Goal: Information Seeking & Learning: Find specific fact

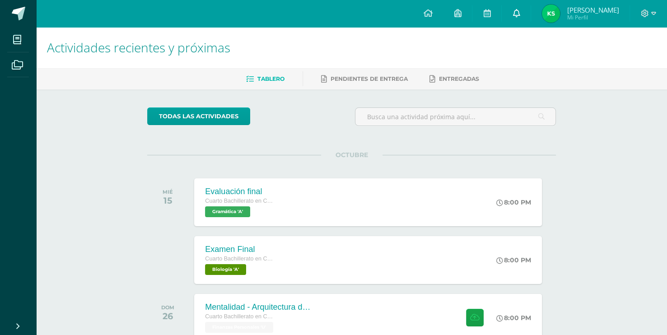
click at [529, 19] on link at bounding box center [516, 13] width 29 height 27
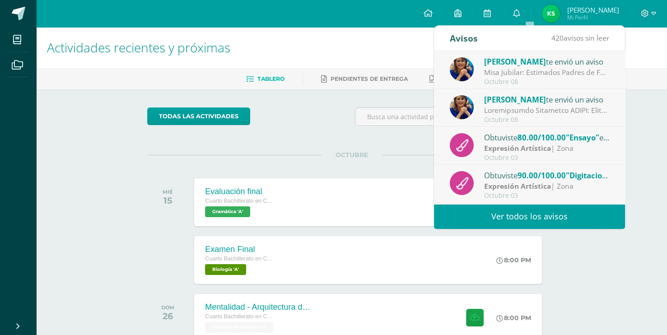
click at [526, 220] on link "Ver todos los avisos" at bounding box center [529, 216] width 191 height 25
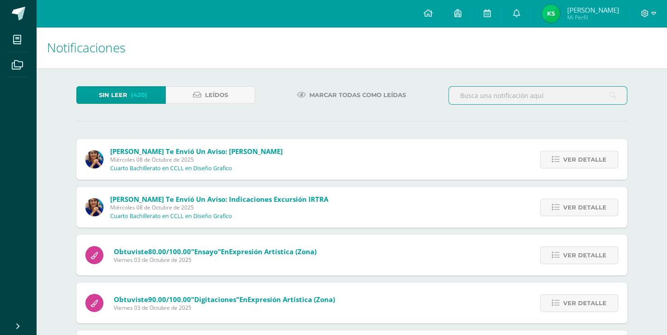
click at [499, 99] on input "text" at bounding box center [538, 96] width 178 height 18
click at [511, 101] on input "calendario" at bounding box center [538, 96] width 178 height 18
type input "calendario octubre"
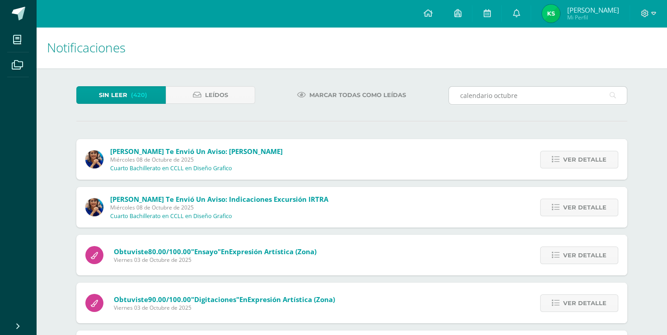
click at [614, 93] on icon at bounding box center [613, 95] width 6 height 19
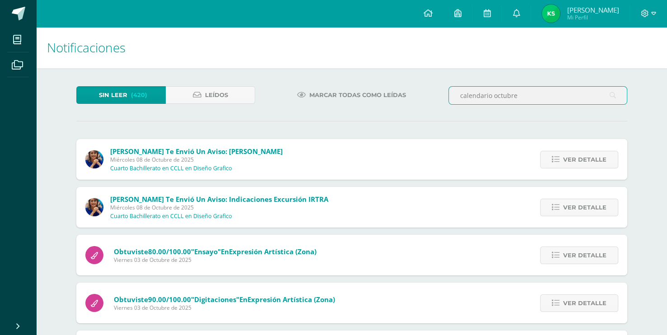
click at [565, 97] on input "calendario octubre" at bounding box center [538, 96] width 178 height 18
click at [233, 97] on link "Leídos" at bounding box center [210, 95] width 89 height 18
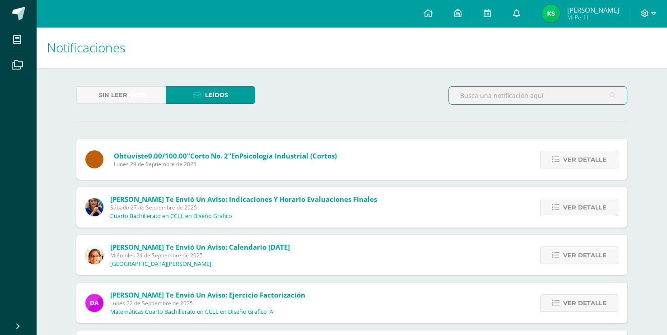
click at [538, 95] on input "text" at bounding box center [538, 96] width 178 height 18
type input "calendario de octubre"
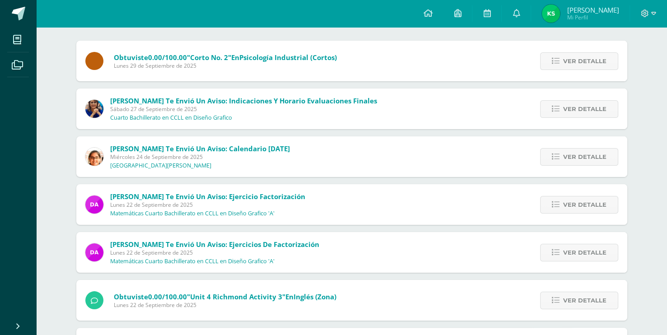
scroll to position [94, 0]
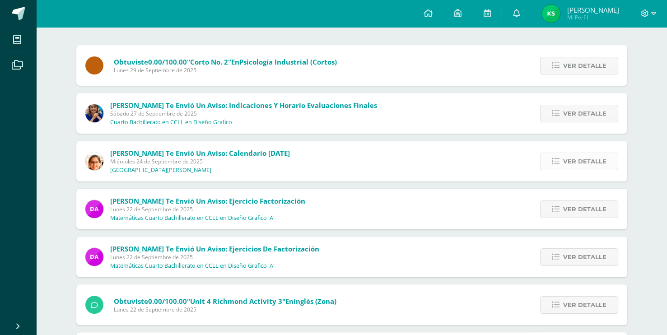
click at [580, 159] on span "Ver detalle" at bounding box center [584, 161] width 43 height 17
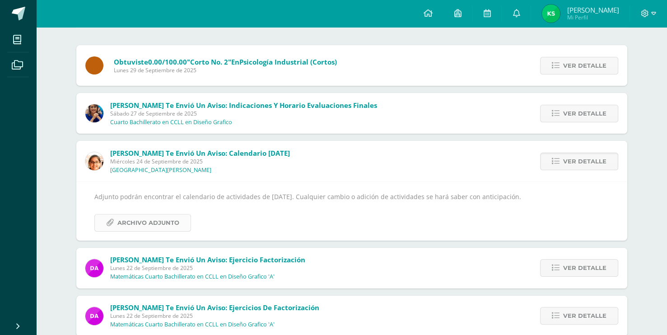
click at [159, 229] on span "Archivo Adjunto" at bounding box center [148, 223] width 62 height 17
